Goal: Task Accomplishment & Management: Manage account settings

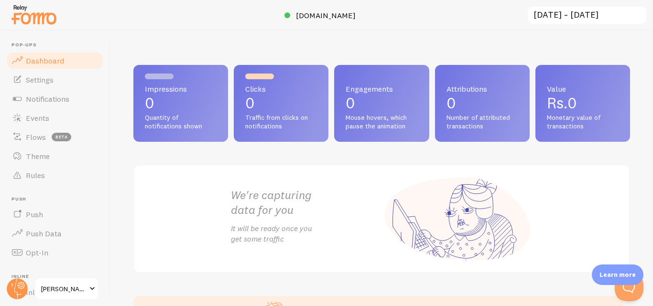
scroll to position [86, 0]
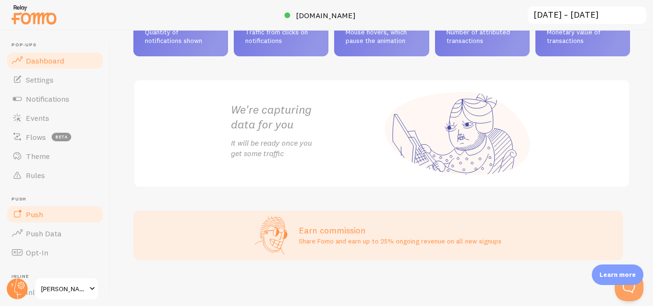
click at [40, 217] on span "Push" at bounding box center [34, 215] width 17 height 10
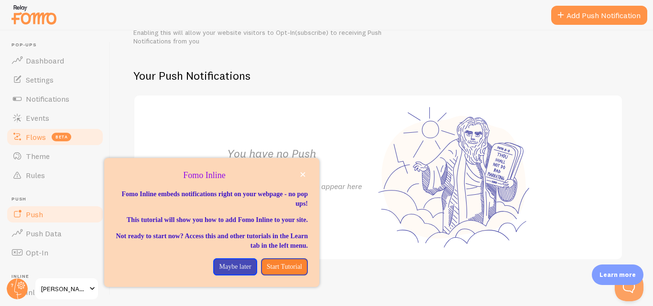
click at [36, 135] on span "Flows" at bounding box center [36, 137] width 20 height 10
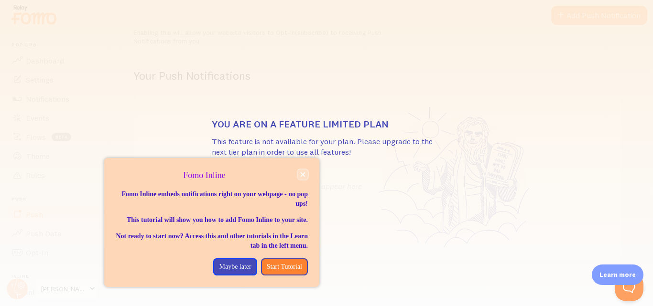
click at [304, 175] on icon "close," at bounding box center [302, 174] width 5 height 5
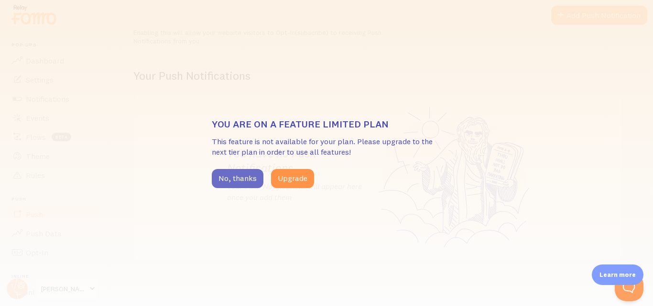
click at [245, 184] on button "No, thanks" at bounding box center [238, 178] width 52 height 19
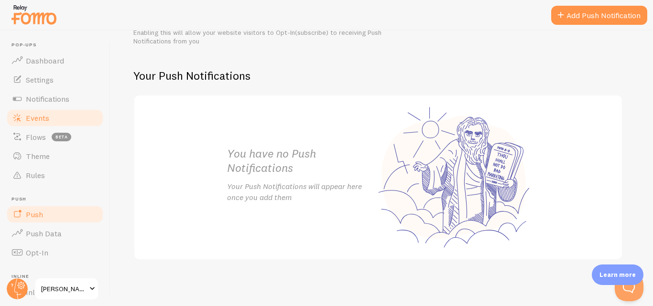
click at [60, 122] on link "Events" at bounding box center [55, 117] width 98 height 19
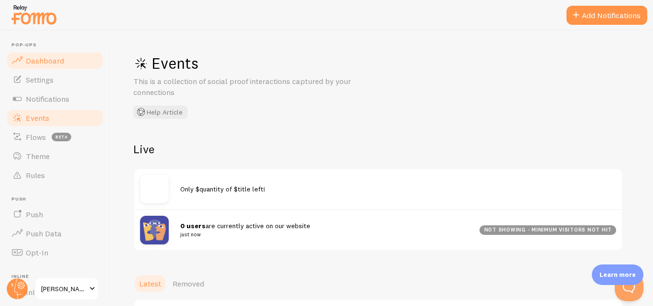
click at [68, 69] on link "Dashboard" at bounding box center [55, 60] width 98 height 19
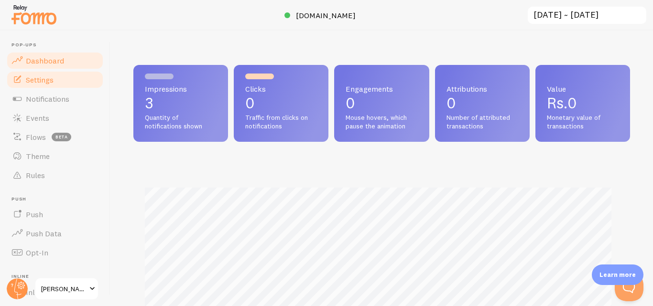
click at [61, 79] on link "Settings" at bounding box center [55, 79] width 98 height 19
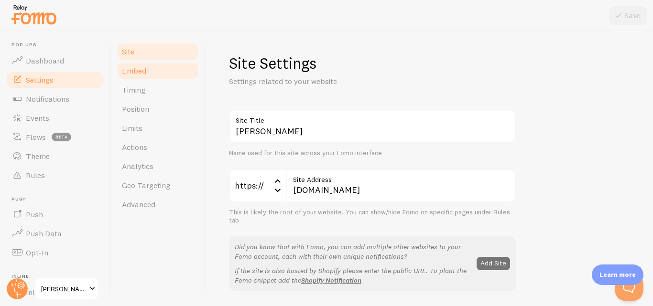
click at [154, 76] on link "Embed" at bounding box center [158, 70] width 84 height 19
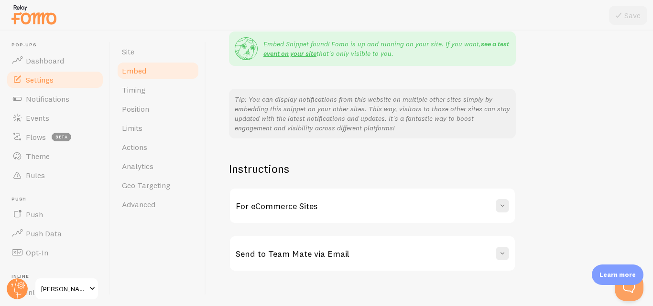
scroll to position [206, 0]
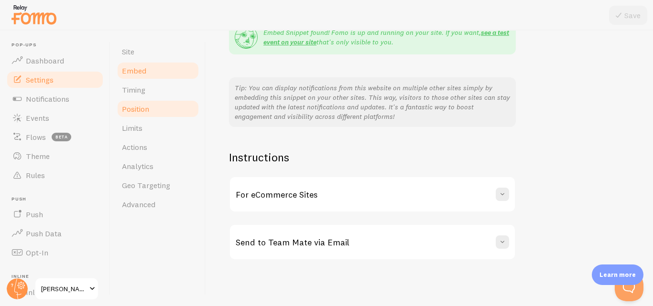
click at [151, 107] on link "Position" at bounding box center [158, 108] width 84 height 19
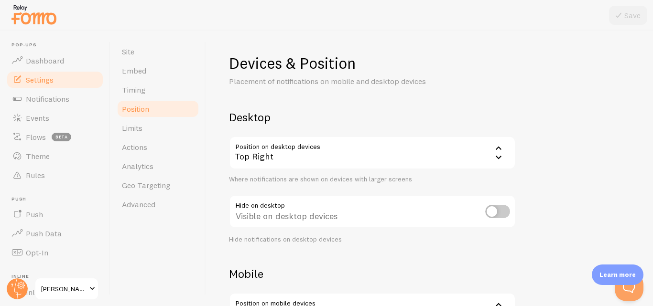
scroll to position [32, 0]
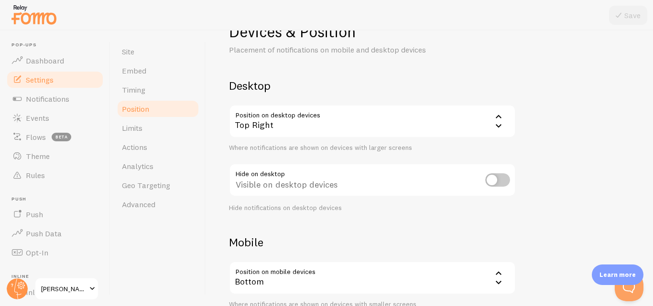
click at [494, 181] on input "checkbox" at bounding box center [497, 179] width 25 height 13
checkbox input "false"
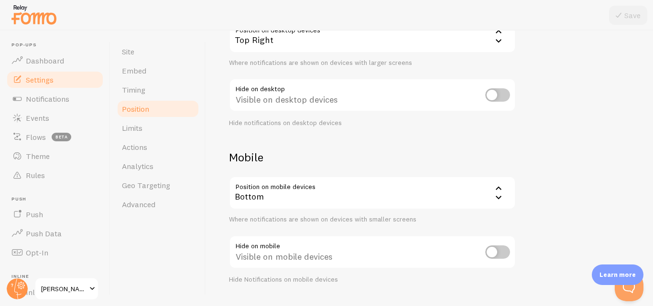
scroll to position [117, 0]
click at [496, 257] on input "checkbox" at bounding box center [497, 251] width 25 height 13
checkbox input "false"
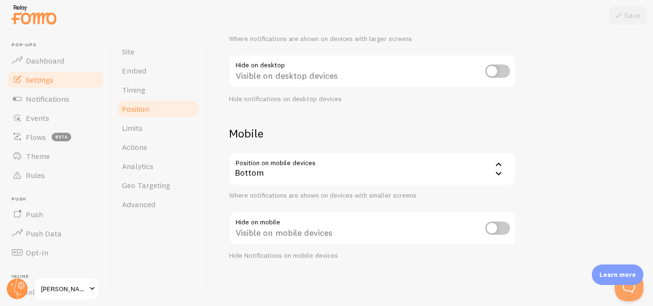
scroll to position [0, 0]
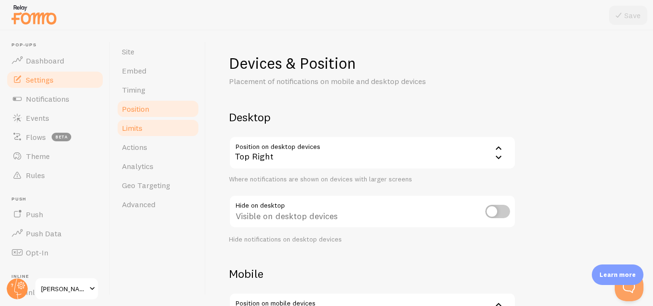
click at [145, 131] on link "Limits" at bounding box center [158, 127] width 84 height 19
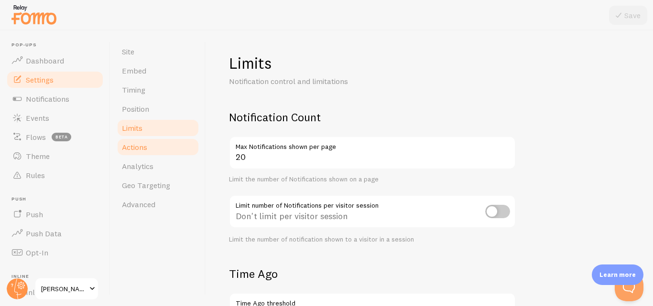
click at [143, 146] on span "Actions" at bounding box center [134, 147] width 25 height 10
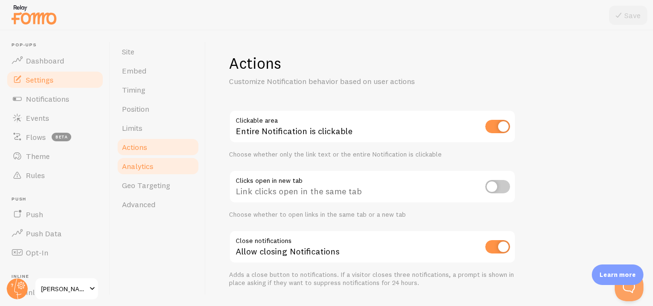
click at [149, 164] on span "Analytics" at bounding box center [138, 166] width 32 height 10
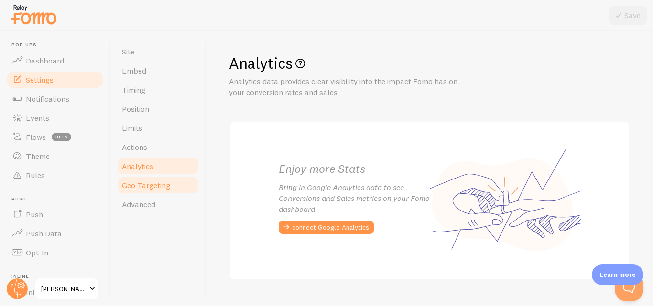
click at [151, 188] on span "Geo Targeting" at bounding box center [146, 186] width 48 height 10
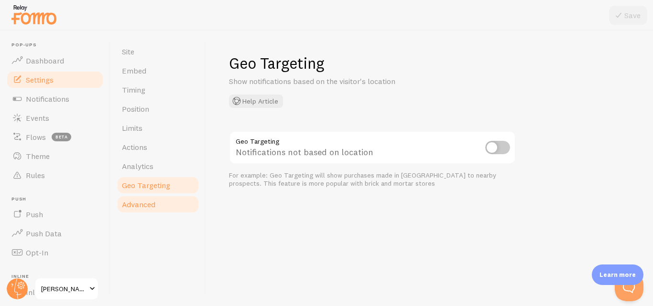
click at [154, 199] on link "Advanced" at bounding box center [158, 204] width 84 height 19
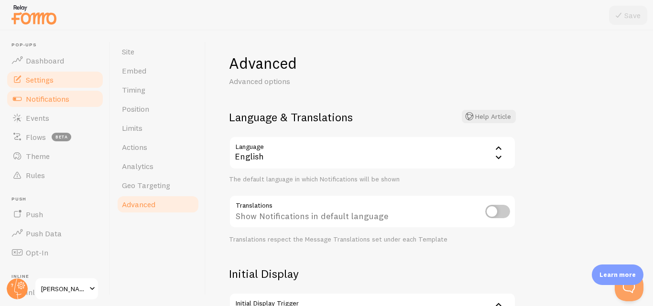
click at [68, 100] on span "Notifications" at bounding box center [47, 99] width 43 height 10
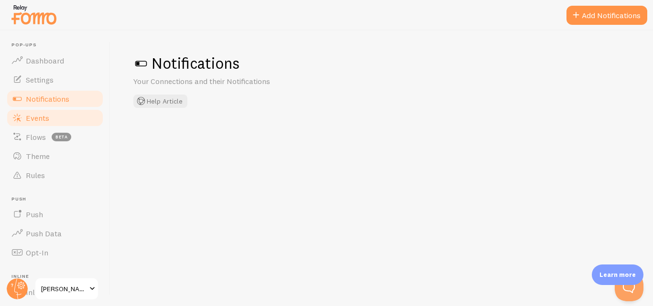
click at [64, 110] on link "Events" at bounding box center [55, 117] width 98 height 19
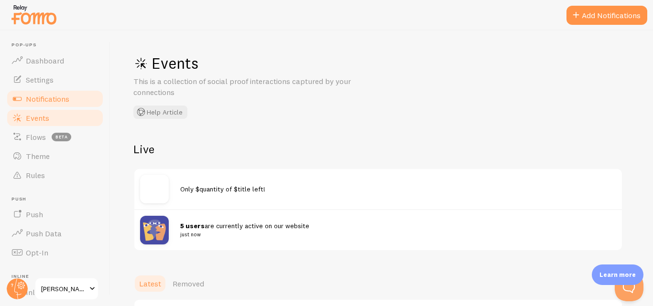
click at [71, 94] on link "Notifications" at bounding box center [55, 98] width 98 height 19
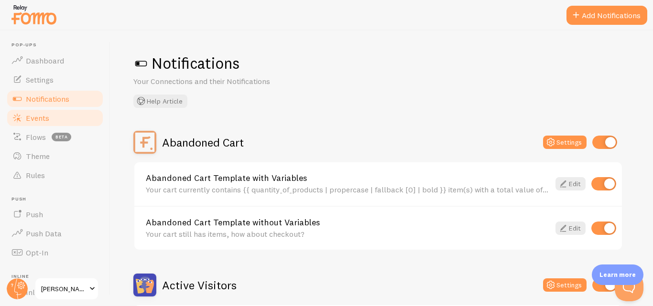
click at [68, 115] on link "Events" at bounding box center [55, 117] width 98 height 19
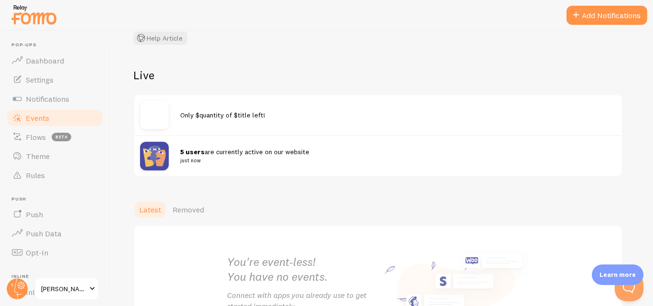
scroll to position [75, 0]
click at [216, 114] on span "Only $quantity of $title left!" at bounding box center [222, 114] width 85 height 9
click at [166, 118] on img at bounding box center [154, 114] width 29 height 29
click at [161, 119] on img at bounding box center [154, 114] width 29 height 29
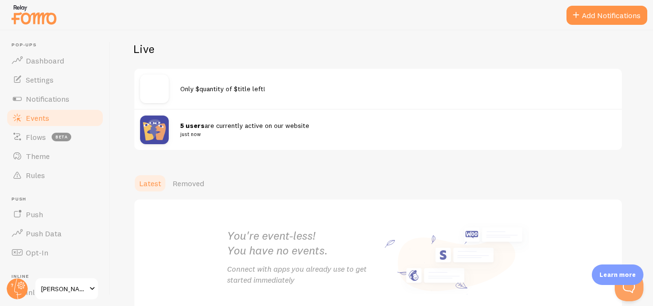
scroll to position [100, 0]
click at [187, 102] on div "Only $quantity of $title left!" at bounding box center [377, 89] width 487 height 40
click at [41, 147] on link "Theme" at bounding box center [55, 156] width 98 height 19
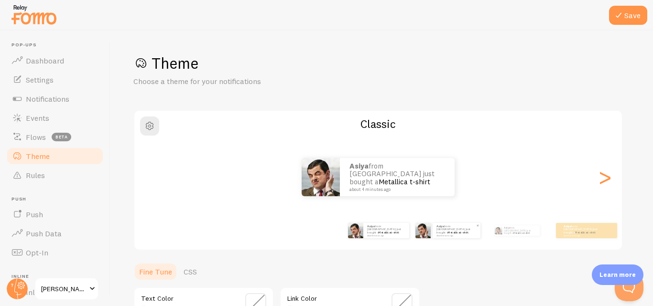
click at [441, 232] on p "Asiya from [GEOGRAPHIC_DATA] just bought a Metallica t-shirt about 4 minutes ago" at bounding box center [456, 231] width 40 height 12
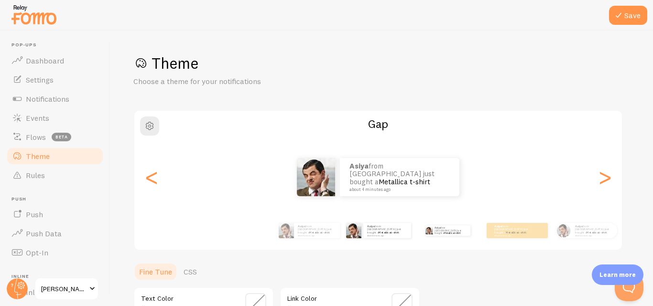
click at [463, 237] on div "Asiya from [GEOGRAPHIC_DATA] just bought a Metallica t-shirt about 4 minutes ago" at bounding box center [448, 230] width 62 height 27
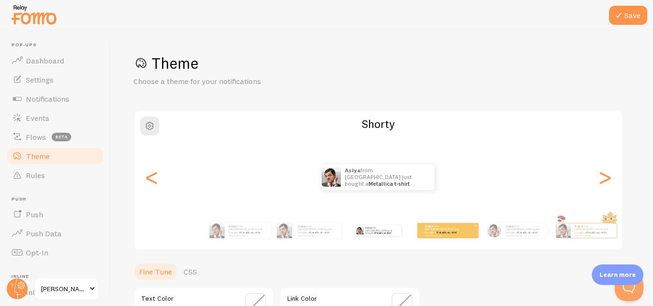
click at [467, 232] on div "Asiya from [GEOGRAPHIC_DATA] just bought a Metallica t-shirt about 4 minutes ago" at bounding box center [447, 230] width 61 height 15
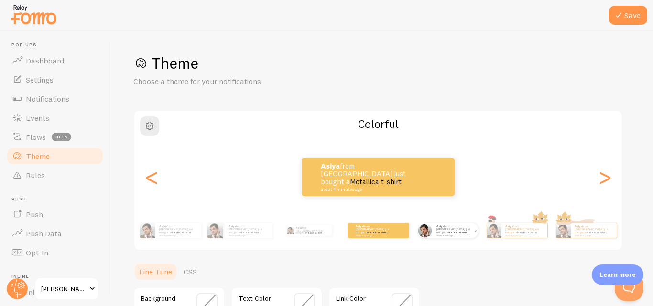
click at [466, 233] on link "Metallica t-shirt" at bounding box center [458, 233] width 21 height 4
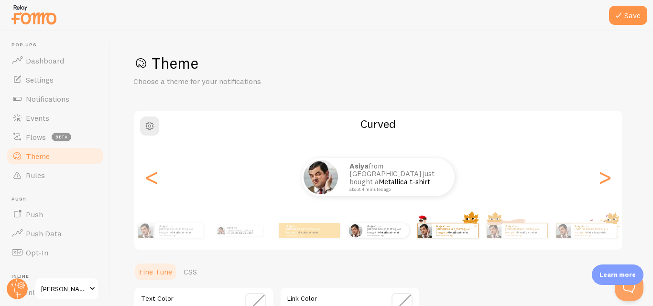
click at [467, 236] on div "Asiya from [GEOGRAPHIC_DATA] just bought a Metallica t-shirt about 4 minutes ago" at bounding box center [455, 231] width 46 height 14
type input "0"
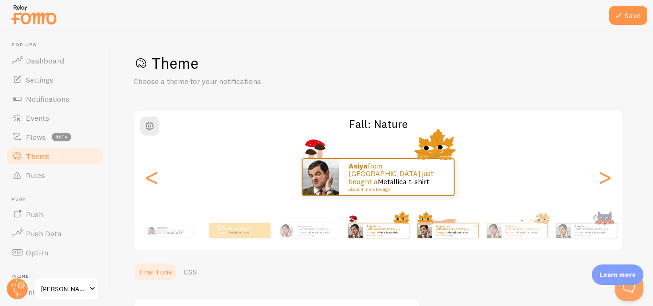
click at [477, 235] on div "Asiya from [GEOGRAPHIC_DATA] just bought a Metallica t-shirt about 4 minutes ago" at bounding box center [455, 231] width 46 height 14
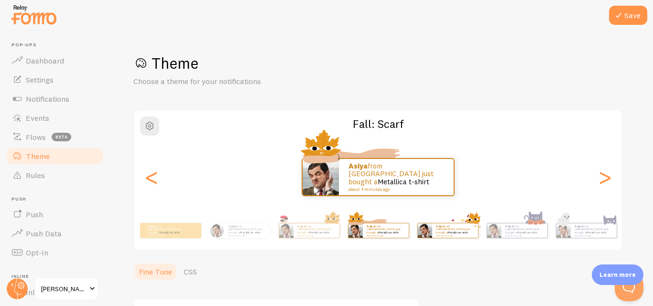
click at [503, 228] on div "Asiya from [GEOGRAPHIC_DATA] just bought a Metallica t-shirt about 4 minutes ago" at bounding box center [524, 231] width 46 height 14
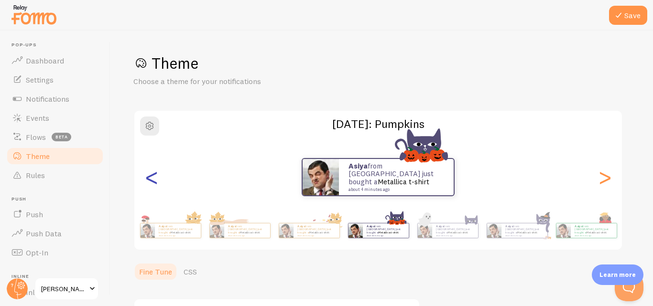
click at [156, 184] on div "<" at bounding box center [151, 177] width 11 height 69
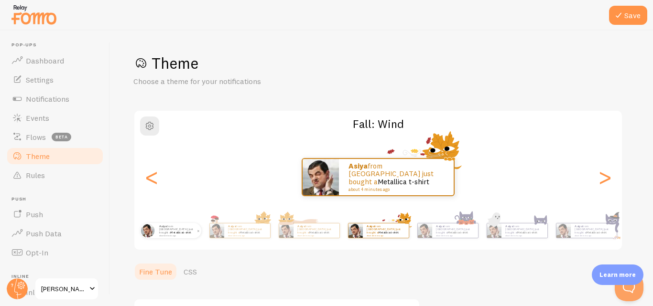
click at [171, 235] on small "about 4 minutes ago" at bounding box center [177, 236] width 37 height 2
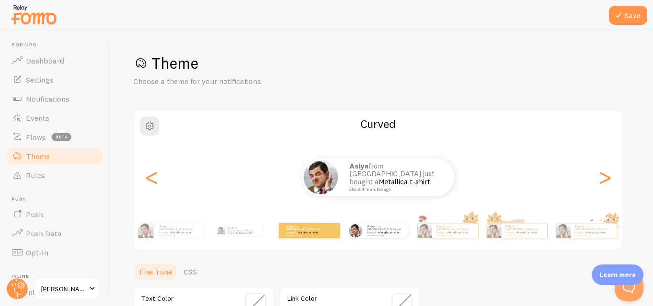
click at [302, 235] on small "about 4 minutes ago" at bounding box center [304, 236] width 37 height 2
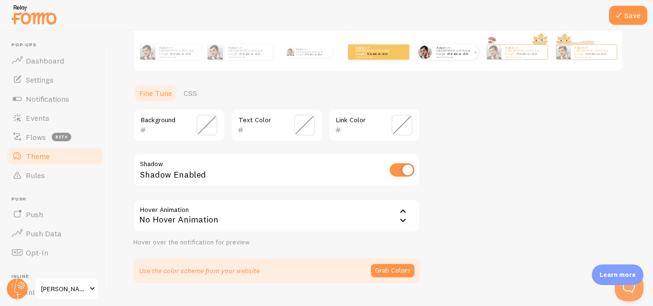
scroll to position [202, 0]
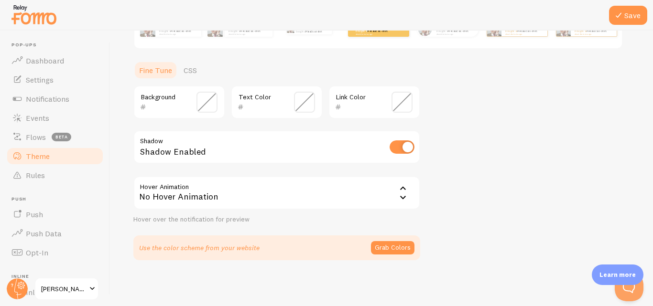
click at [404, 195] on icon at bounding box center [402, 197] width 11 height 11
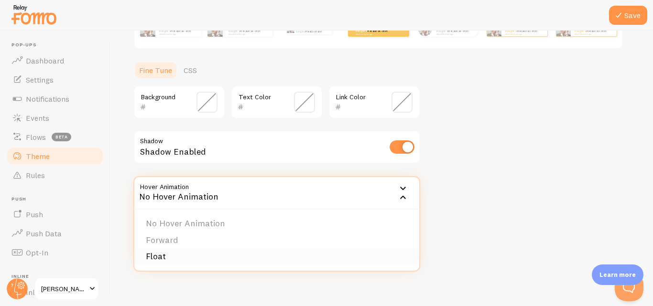
click at [298, 248] on li "Float" at bounding box center [276, 256] width 285 height 17
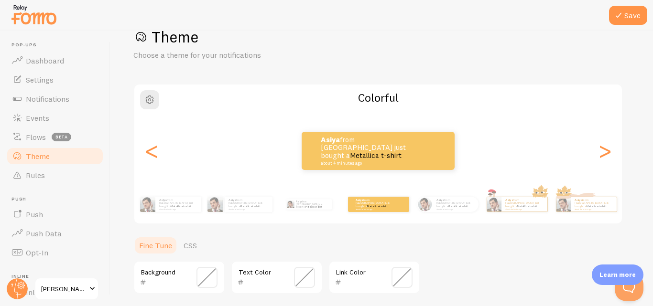
scroll to position [0, 0]
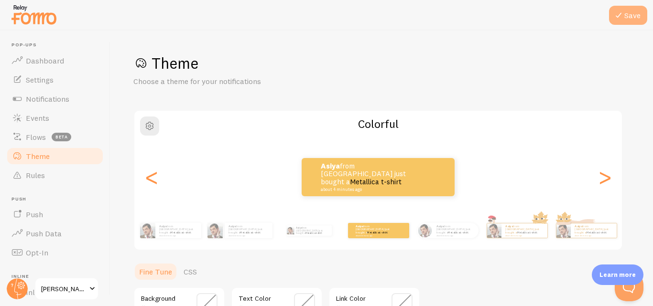
click at [618, 14] on icon at bounding box center [618, 15] width 11 height 11
click at [629, 7] on button "Save" at bounding box center [628, 15] width 38 height 19
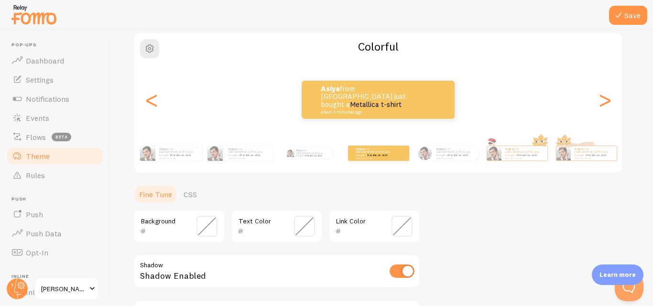
scroll to position [16, 0]
